Goal: Find specific page/section: Find specific page/section

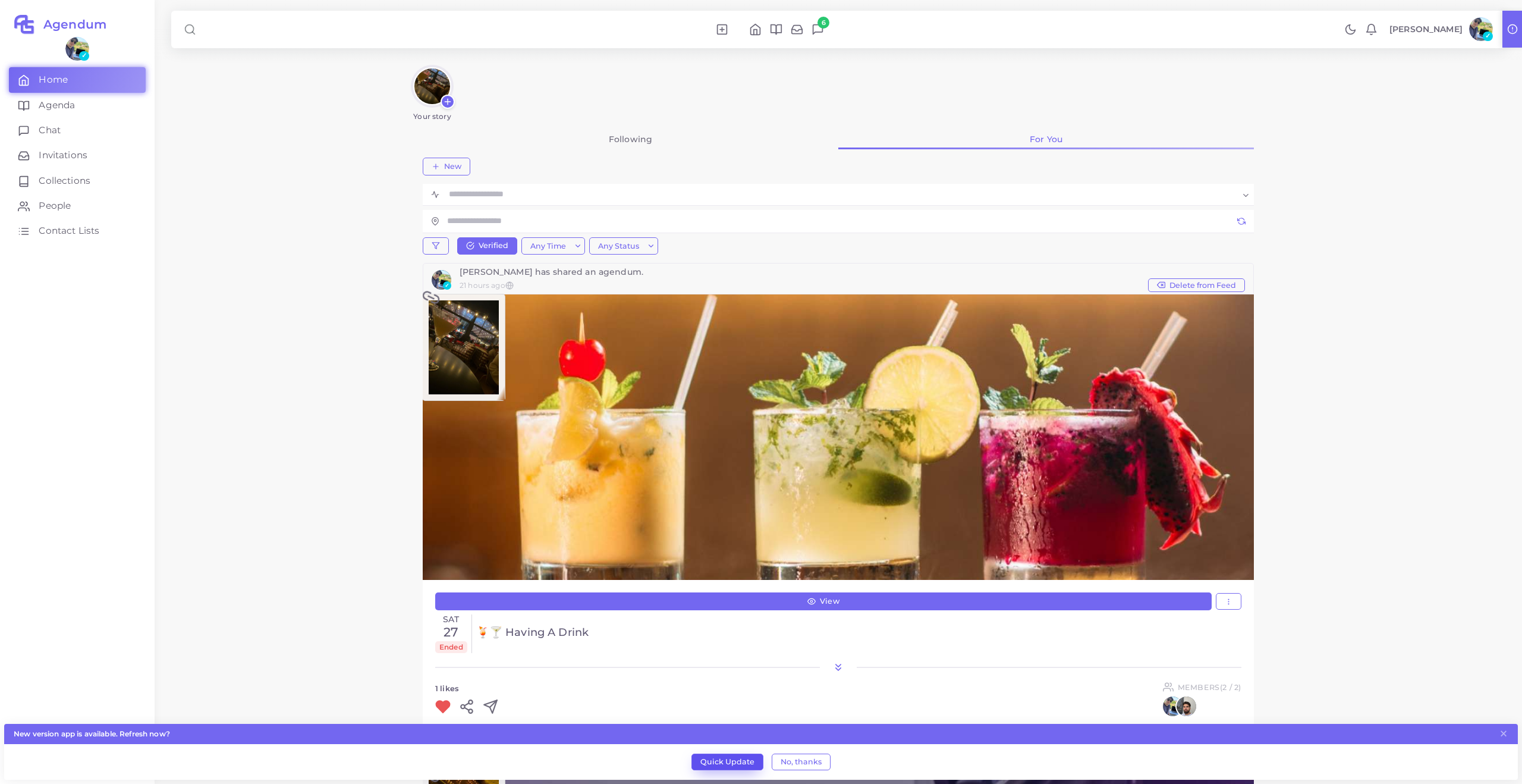
click at [711, 767] on button "Quick Update" at bounding box center [728, 761] width 72 height 17
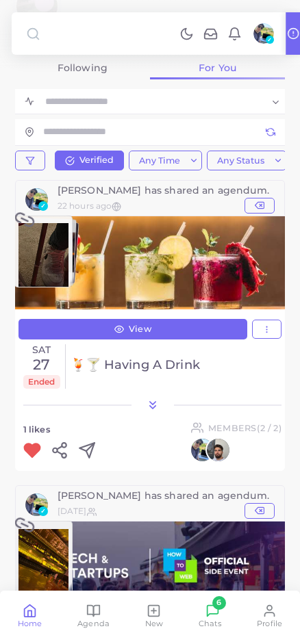
scroll to position [101, 0]
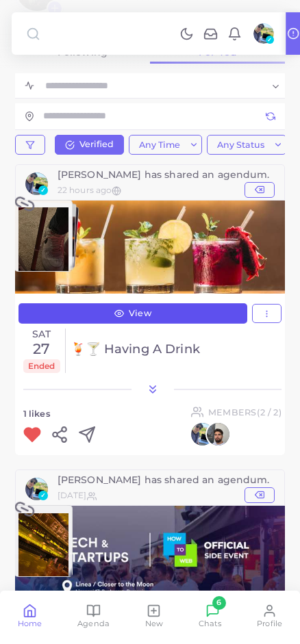
click at [145, 306] on link "View" at bounding box center [132, 313] width 228 height 21
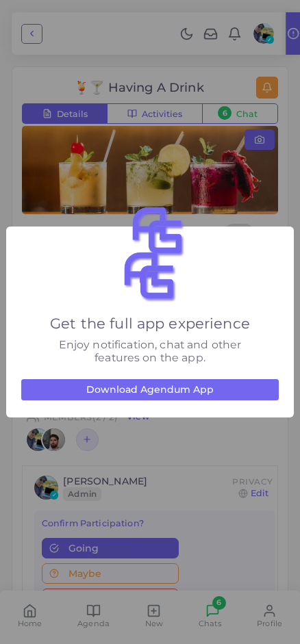
click at [165, 389] on div at bounding box center [162, 388] width 300 height 644
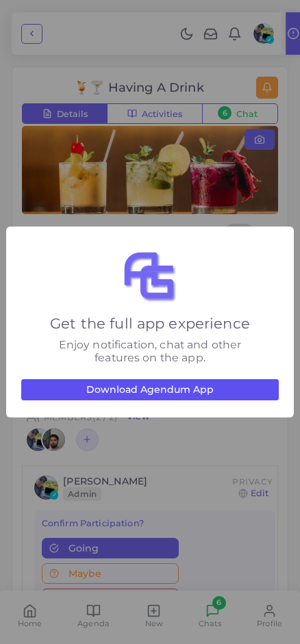
click at [75, 392] on button "Download Agendum App" at bounding box center [150, 390] width 258 height 22
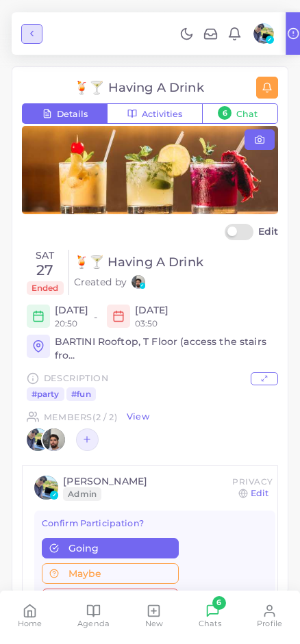
click at [31, 34] on icon "button" at bounding box center [32, 34] width 10 height 10
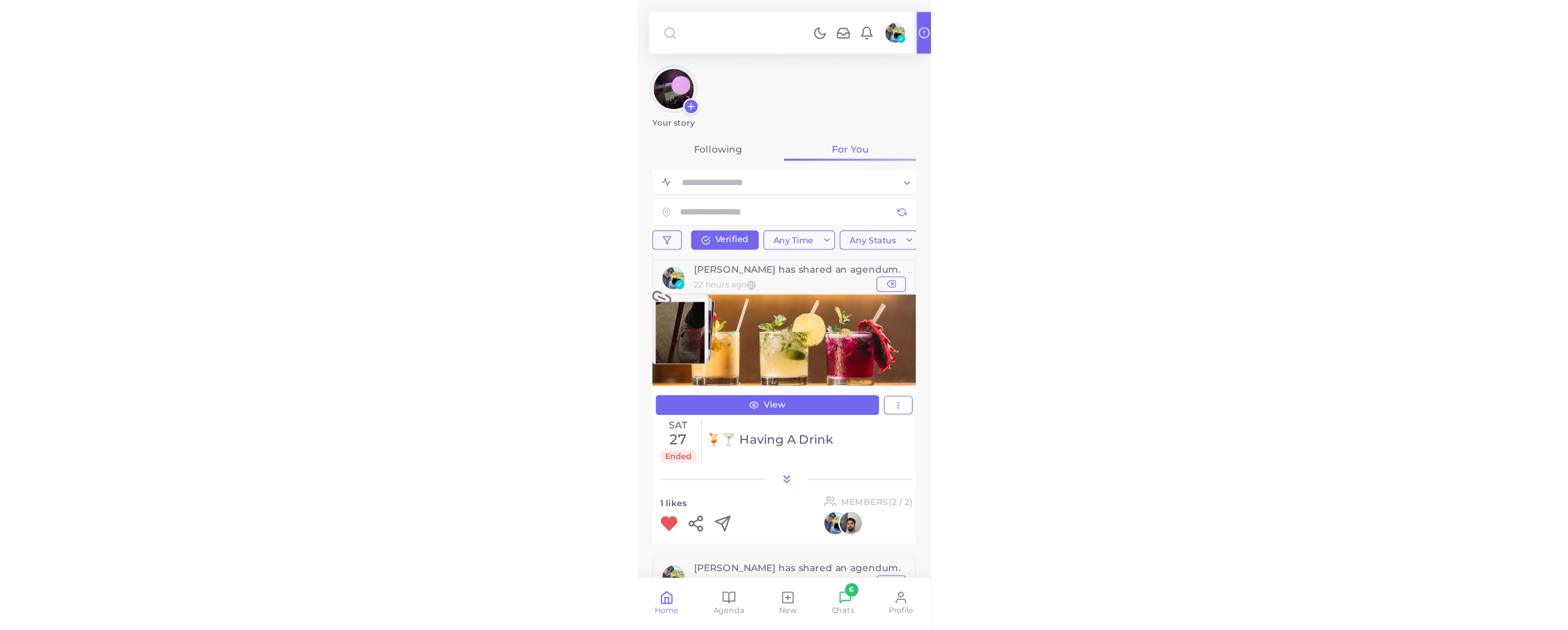
scroll to position [91, 0]
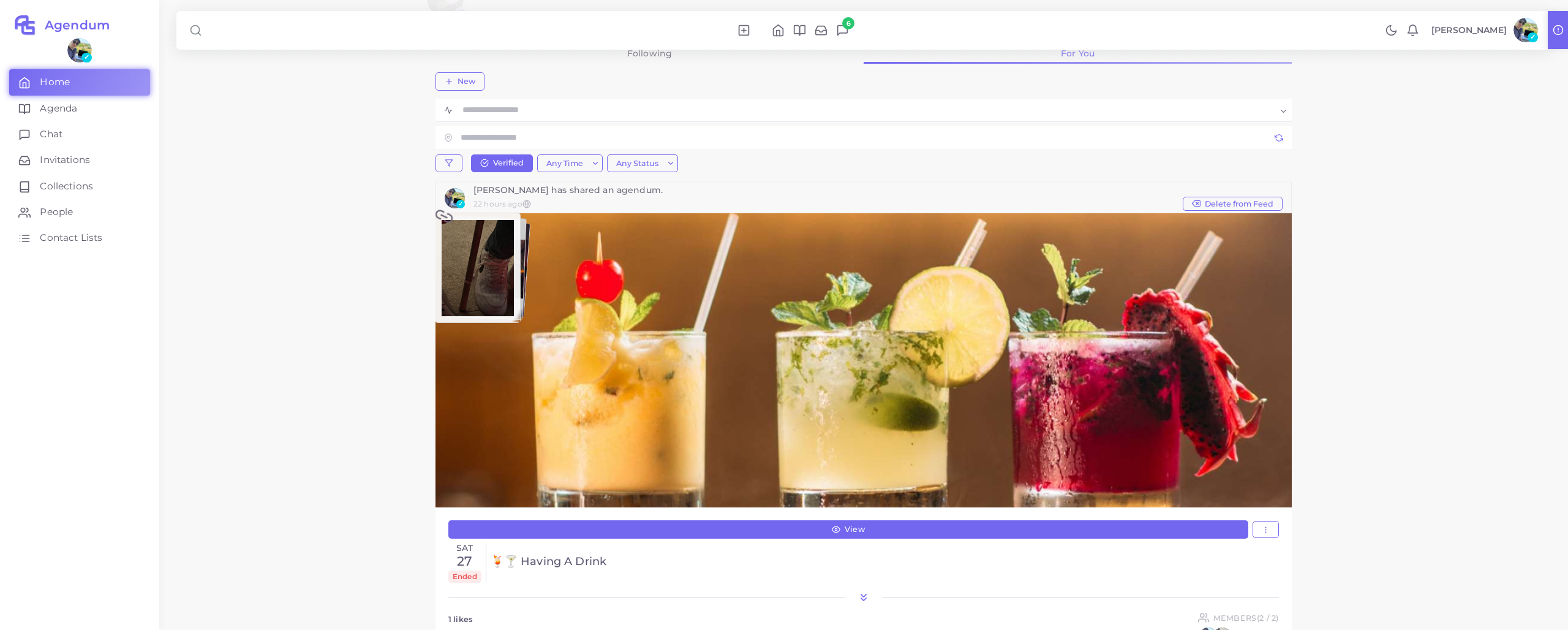
drag, startPoint x: 249, startPoint y: 352, endPoint x: 262, endPoint y: 324, distance: 30.9
